Goal: Task Accomplishment & Management: Use online tool/utility

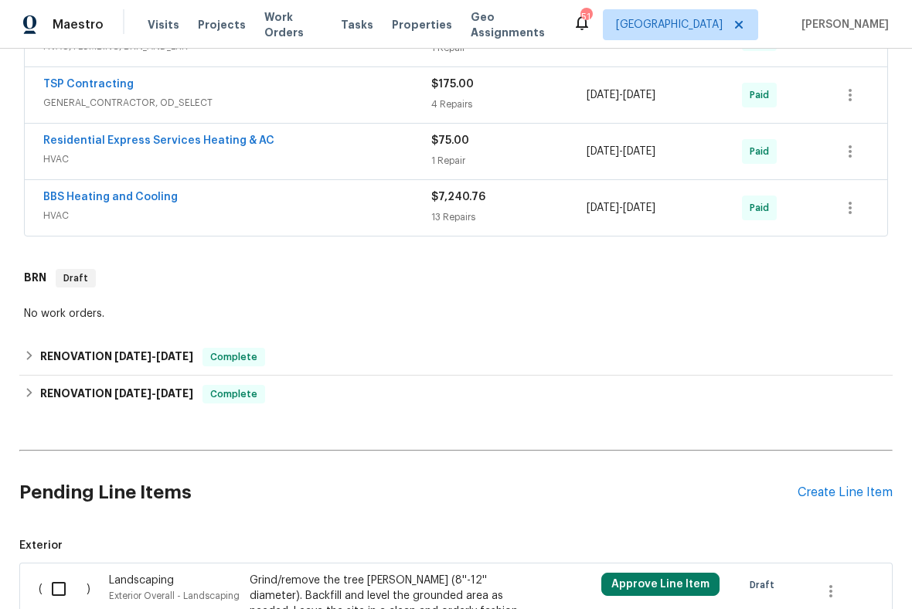
scroll to position [451, 0]
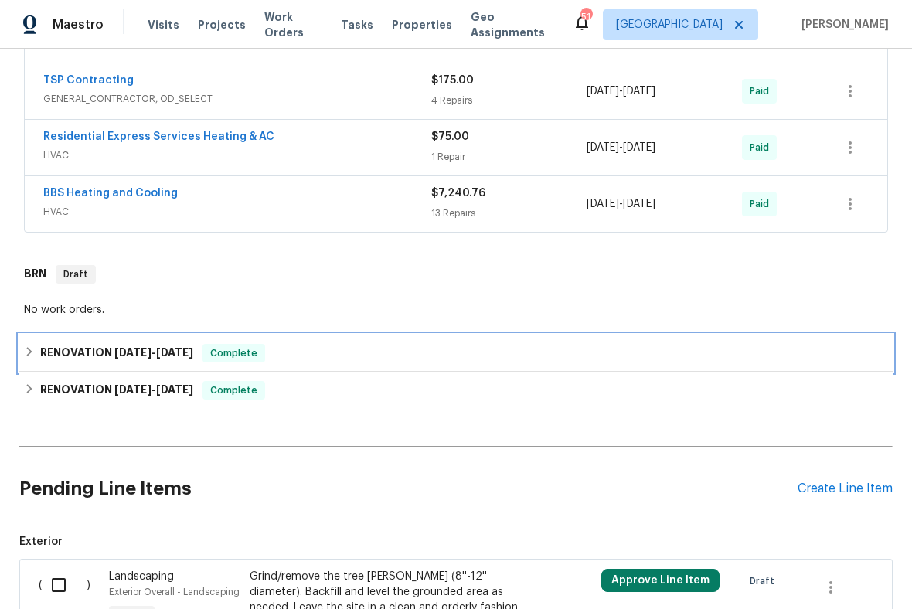
click at [160, 352] on span "[DATE]" at bounding box center [174, 352] width 37 height 11
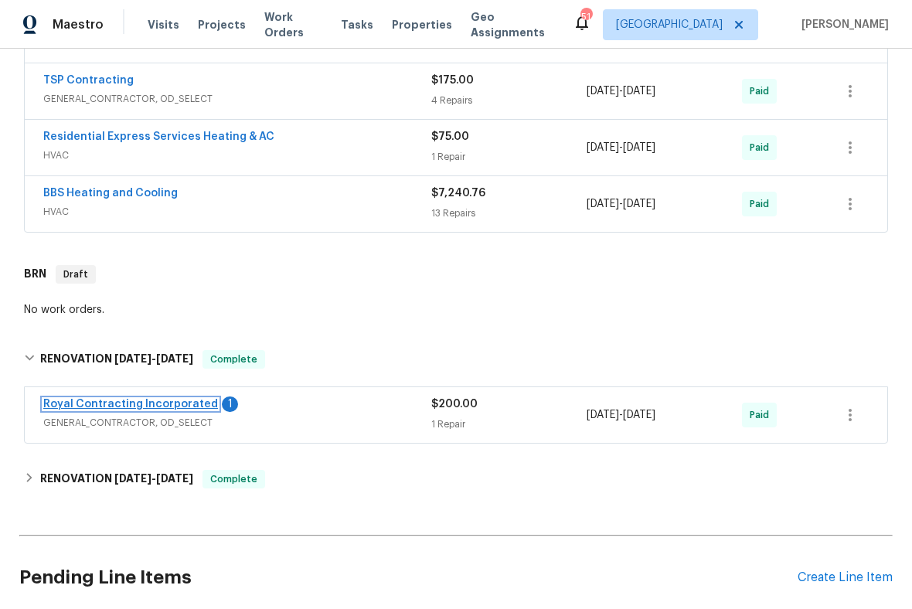
click at [140, 406] on link "Royal Contracting Incorporated" at bounding box center [130, 404] width 175 height 11
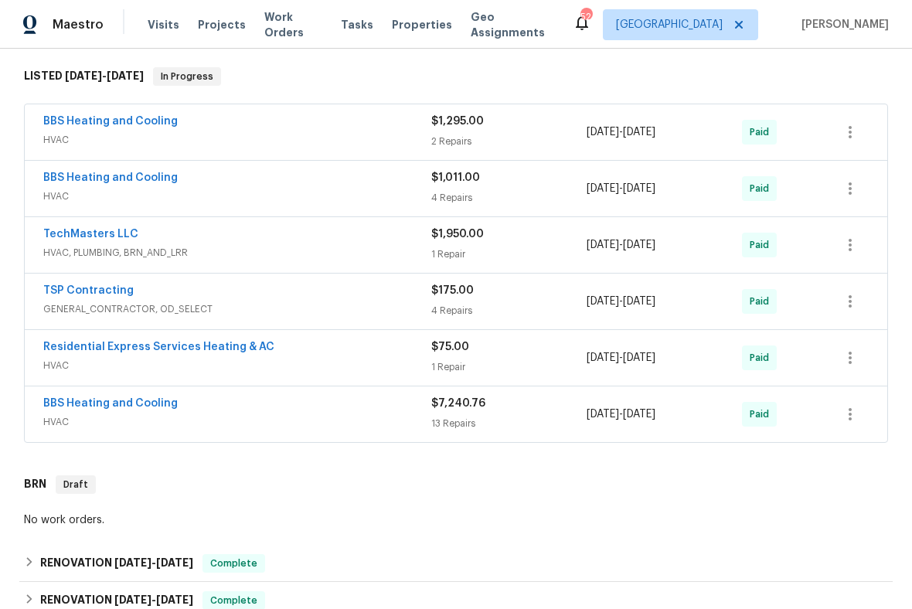
scroll to position [240, 0]
click at [107, 237] on link "TechMasters LLC" at bounding box center [90, 234] width 95 height 11
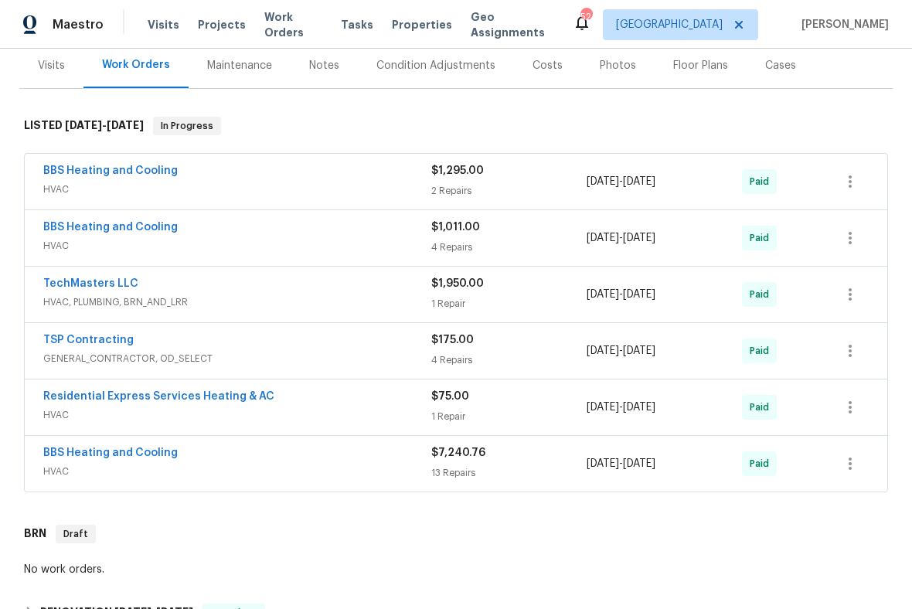
scroll to position [195, 0]
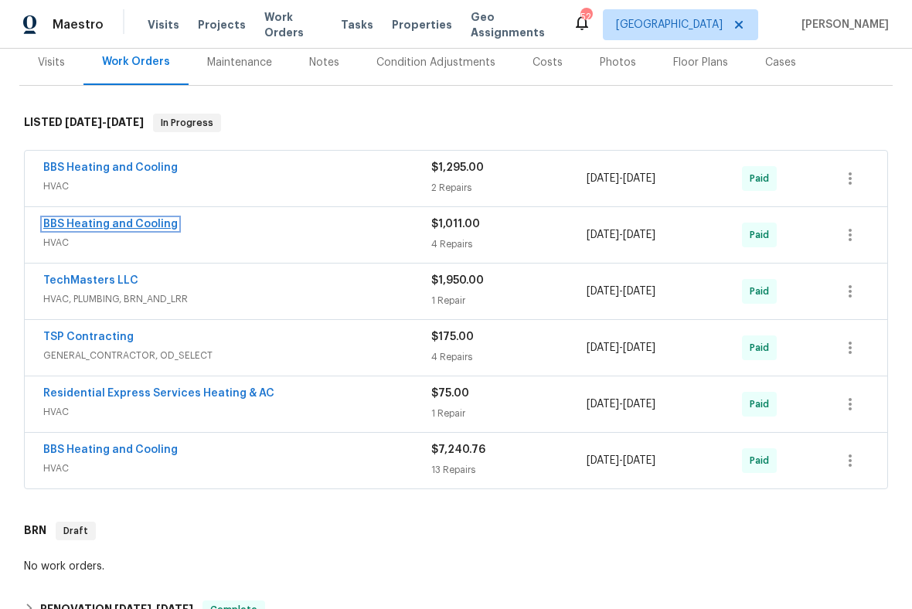
click at [97, 221] on link "BBS Heating and Cooling" at bounding box center [110, 224] width 134 height 11
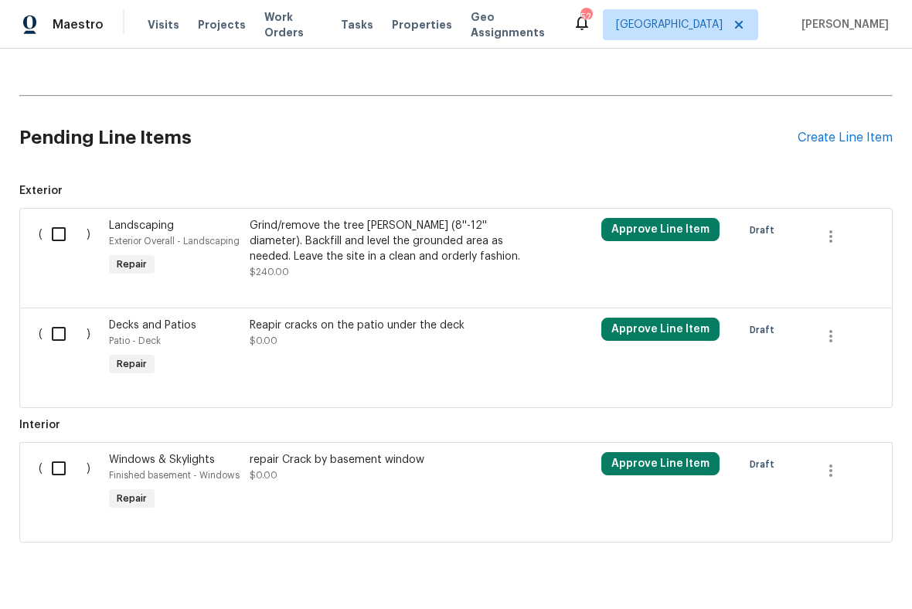
scroll to position [803, 0]
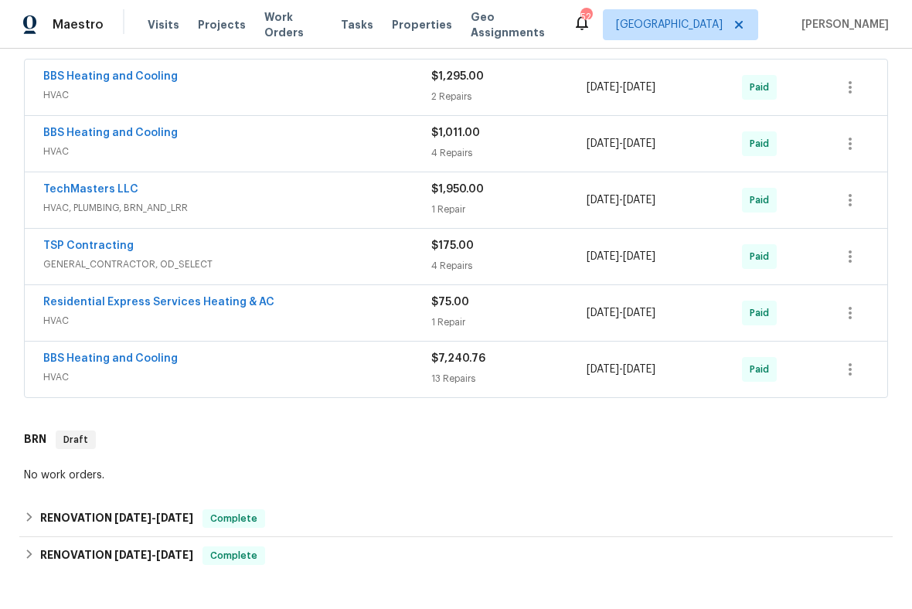
scroll to position [284, 0]
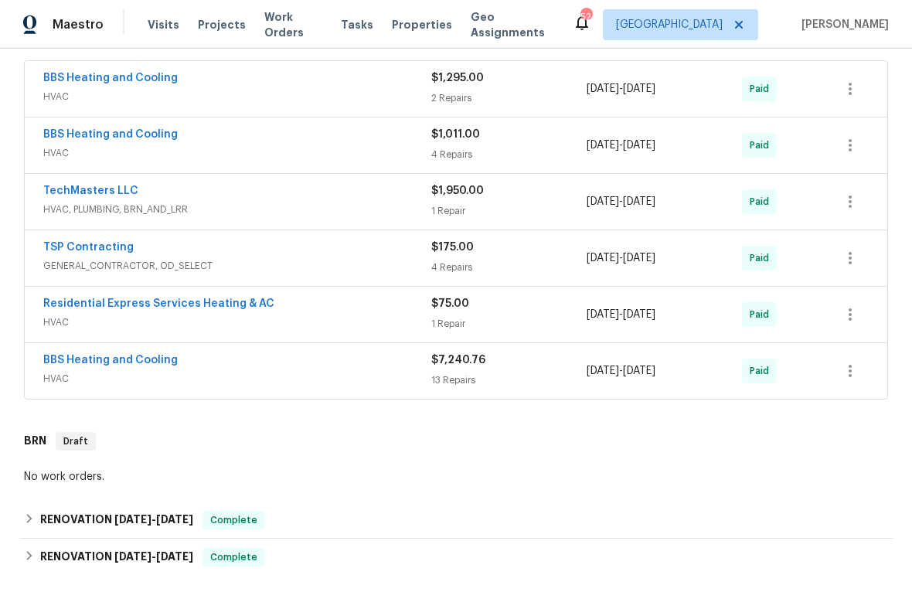
click at [120, 365] on span "BBS Heating and Cooling" at bounding box center [110, 359] width 134 height 15
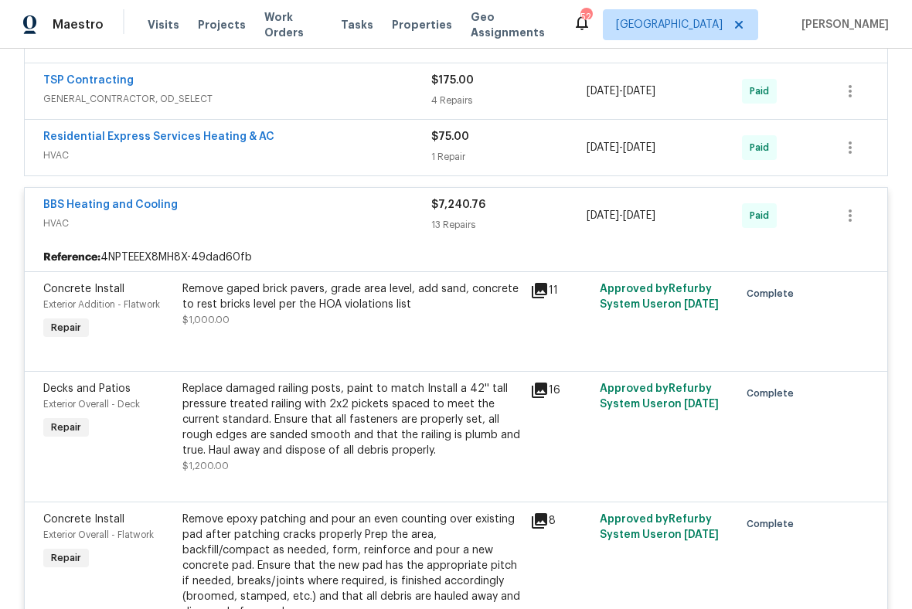
scroll to position [447, 0]
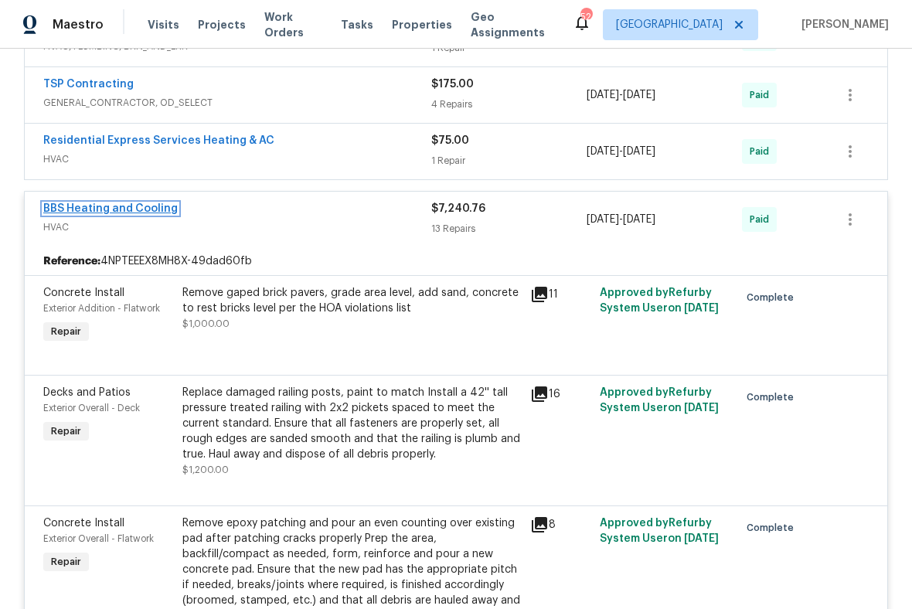
click at [172, 208] on link "BBS Heating and Cooling" at bounding box center [110, 208] width 134 height 11
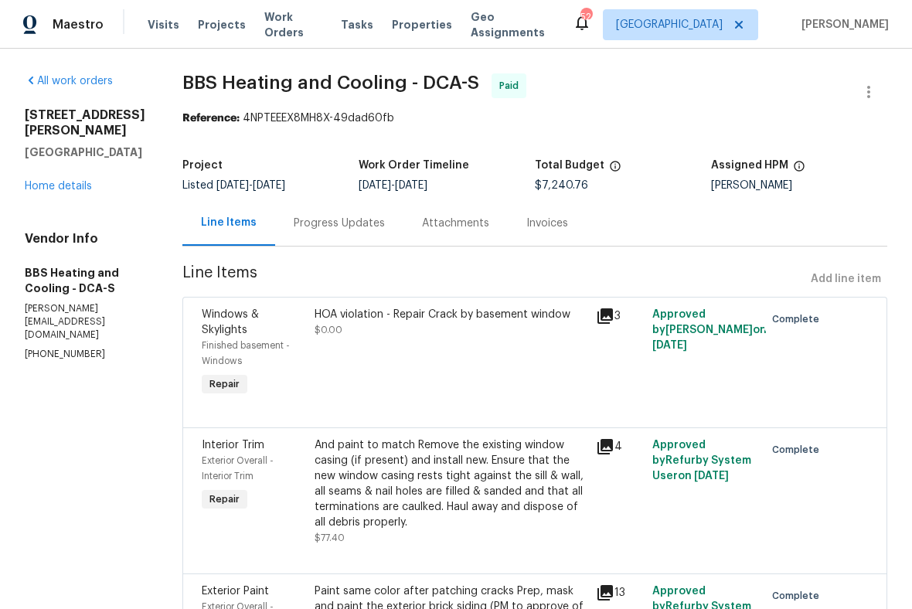
click at [567, 220] on div "Invoices" at bounding box center [547, 223] width 42 height 15
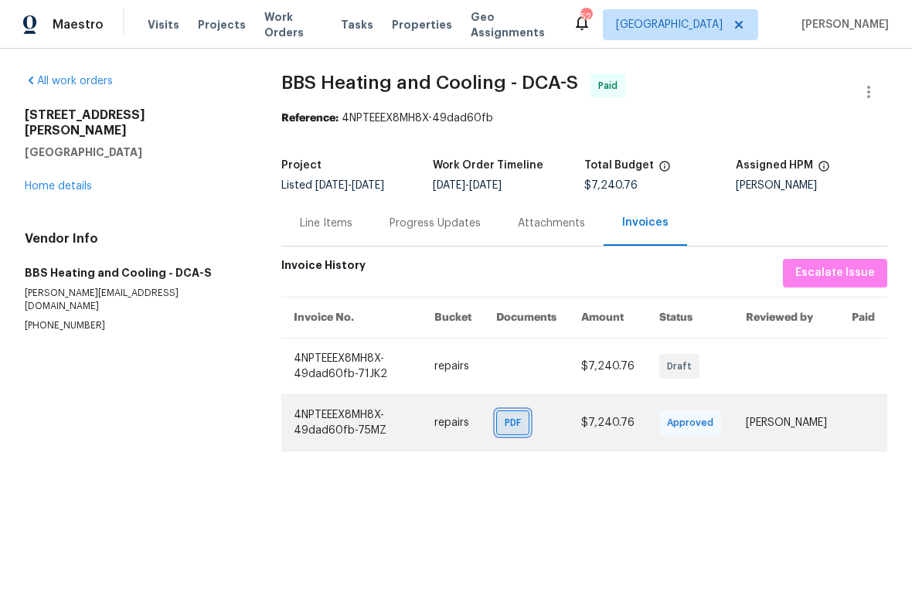
click at [525, 424] on span "PDF" at bounding box center [515, 422] width 22 height 15
